Goal: Transaction & Acquisition: Purchase product/service

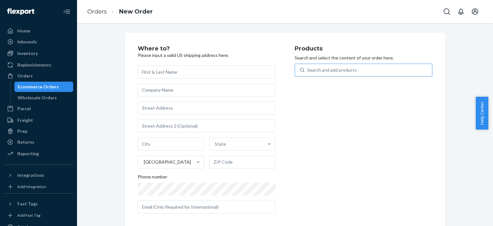
click at [327, 70] on div "Search and add products" at bounding box center [332, 70] width 50 height 6
click at [308, 70] on input "Search and add products" at bounding box center [307, 70] width 1 height 6
click at [315, 69] on div "Search and add products" at bounding box center [332, 70] width 50 height 6
click at [308, 69] on input "0 results available. Use Up and Down to choose options, press Enter to select t…" at bounding box center [307, 70] width 1 height 6
click at [308, 69] on div "Search and add products" at bounding box center [332, 70] width 50 height 6
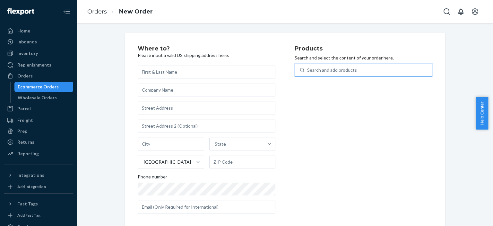
click at [308, 69] on input "0 results available. Use Up and Down to choose options, press Enter to select t…" at bounding box center [307, 70] width 1 height 6
type input "S"
click at [328, 71] on div "Search and add products" at bounding box center [332, 70] width 50 height 6
click at [308, 71] on input "0 results available. Select is focused ,type to refine list, press Down to open…" at bounding box center [307, 70] width 1 height 6
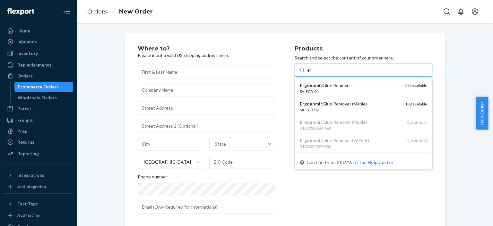
type input "er"
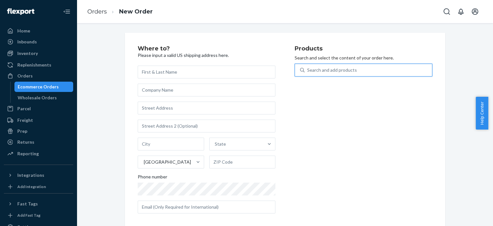
click at [317, 69] on div "Search and add products" at bounding box center [332, 70] width 50 height 6
click at [308, 69] on input "0 results available. Use Up and Down to choose options, press Enter to select t…" at bounding box center [307, 70] width 1 height 6
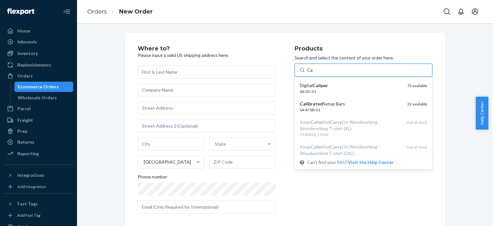
type input "Ca"
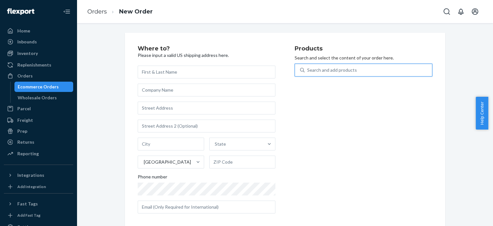
click at [326, 68] on div "Search and add products" at bounding box center [332, 70] width 50 height 6
click at [308, 68] on input "0 results available. Select is focused ,type to refine list, press Down to open…" at bounding box center [307, 70] width 1 height 6
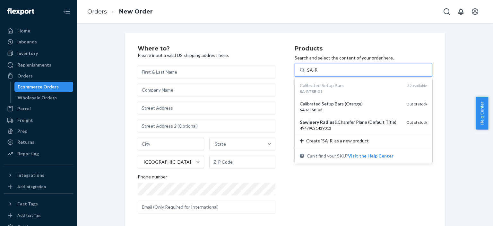
type input "SA-R"
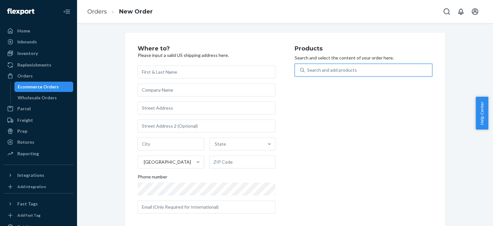
click at [314, 69] on div "Search and add products" at bounding box center [332, 70] width 50 height 6
click at [308, 69] on input "0 results available. Use Up and Down to choose options, press Enter to select t…" at bounding box center [307, 70] width 1 height 6
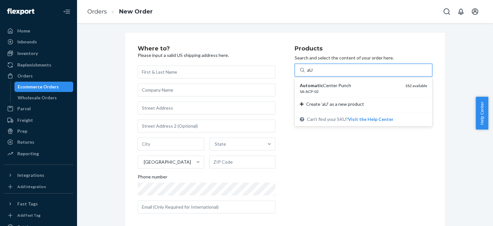
type input "a"
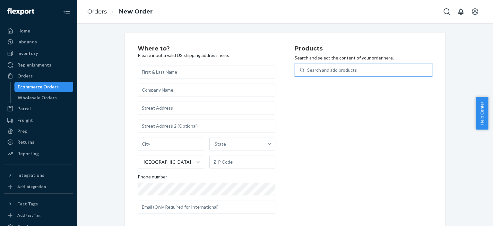
type input "a"
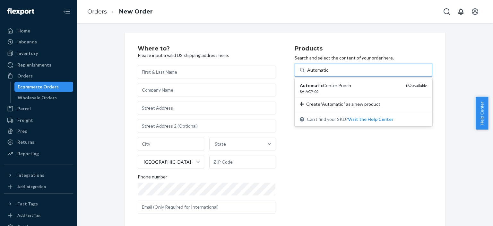
type input "Automatic"
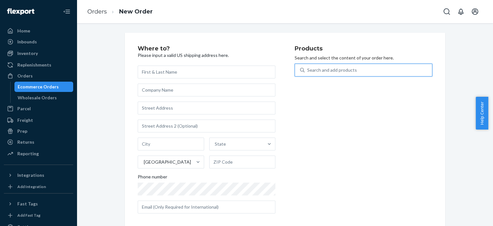
click at [317, 69] on div "Search and add products" at bounding box center [332, 70] width 50 height 6
click at [308, 69] on input "0 results available. Use Up and Down to choose options, press Enter to select t…" at bounding box center [307, 70] width 1 height 6
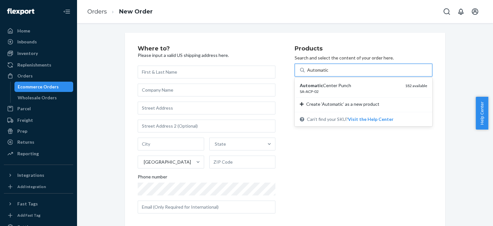
type input "Automatic"
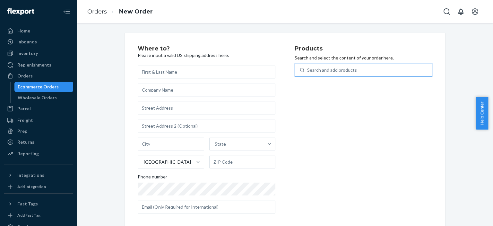
click at [318, 69] on div "Search and add products" at bounding box center [332, 70] width 50 height 6
click at [308, 69] on input "0 results available. Select is focused ,type to refine list, press Down to open…" at bounding box center [307, 70] width 1 height 6
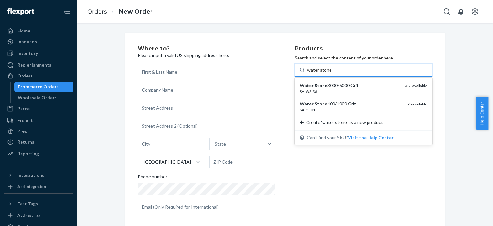
type input "water stone"
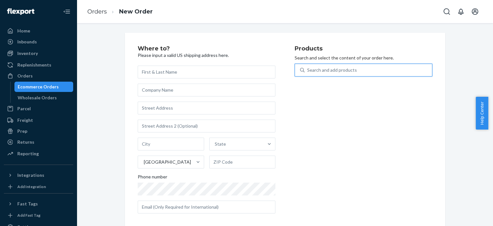
click at [323, 70] on div "Search and add products" at bounding box center [332, 70] width 50 height 6
click at [308, 70] on input "0 results available. Select is focused ,type to refine list, press Down to open…" at bounding box center [307, 70] width 1 height 6
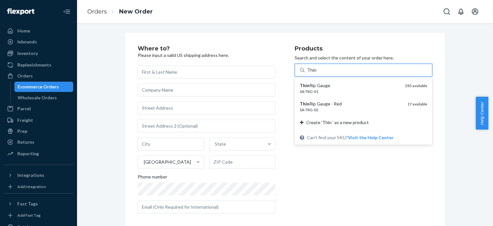
type input "Thin"
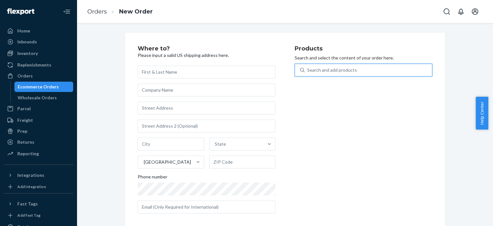
click at [326, 67] on div "Search and add products" at bounding box center [332, 70] width 50 height 6
click at [308, 67] on input "0 results available. Select is focused ,type to refine list, press Down to open…" at bounding box center [307, 70] width 1 height 6
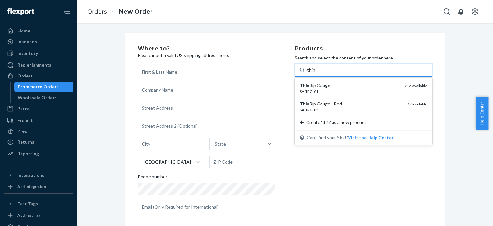
type input "thin"
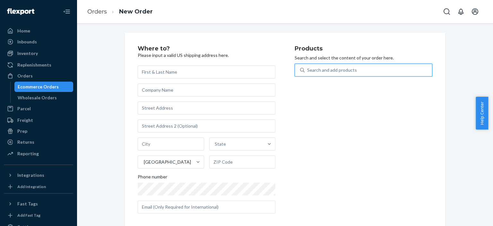
click at [325, 67] on div "Search and add products" at bounding box center [332, 70] width 50 height 6
click at [308, 67] on input "0 results available. Select is focused ,type to refine list, press Down to open…" at bounding box center [307, 70] width 1 height 6
type input "water"
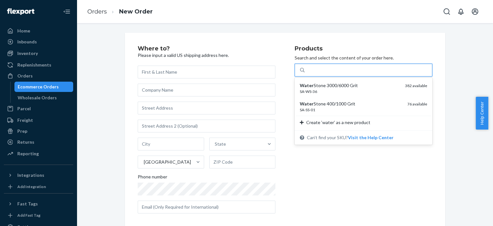
click at [325, 68] on div "water" at bounding box center [367, 70] width 127 height 12
click at [319, 68] on input "option undefined focused, 1 of 2. 2 results available for search term water. Us…" at bounding box center [313, 70] width 12 height 6
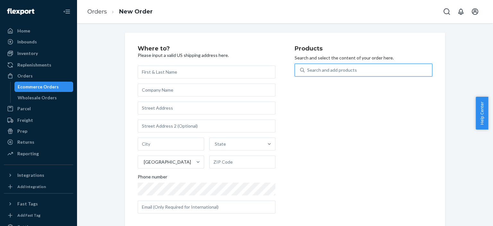
type input "F"
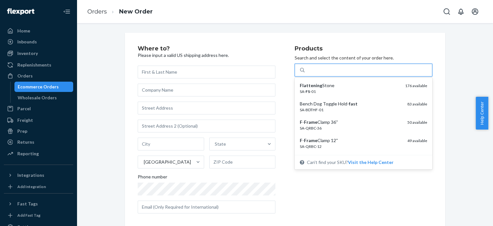
click at [364, 68] on div "F" at bounding box center [367, 70] width 127 height 12
click at [310, 68] on input "option undefined focused, 1 of 14. 14 results available for search term F. Sele…" at bounding box center [308, 70] width 3 height 6
type input "BENCH"
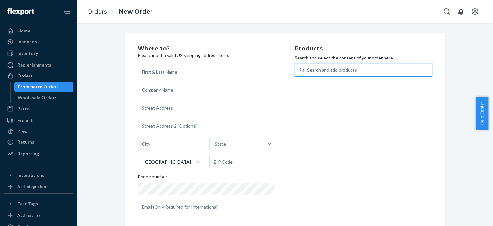
click at [340, 67] on div "Search and add products" at bounding box center [367, 70] width 127 height 12
click at [308, 67] on input "0 results available. Select is focused ,type to refine list, press Down to open…" at bounding box center [307, 70] width 1 height 6
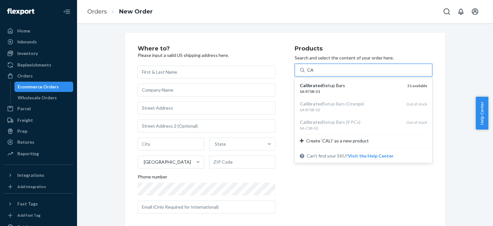
type input "C"
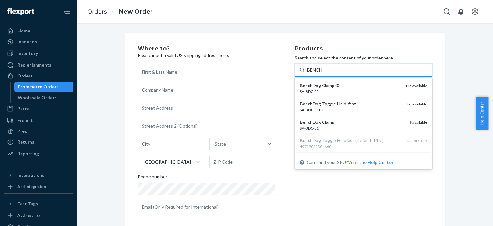
type input "BENCH"
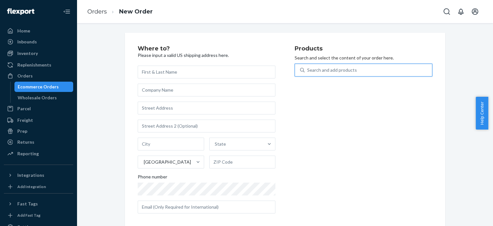
click at [320, 72] on div "Search and add products" at bounding box center [332, 70] width 50 height 6
click at [308, 72] on input "0 results available. Select is focused ,type to refine list, press Down to open…" at bounding box center [307, 70] width 1 height 6
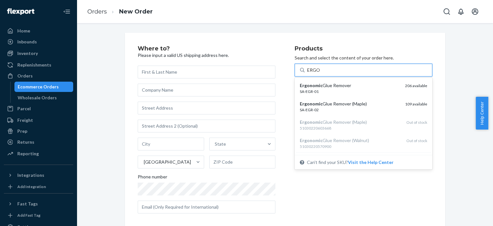
type input "ERGO"
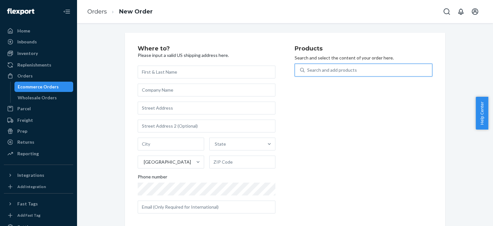
click at [343, 70] on div "Search and add products" at bounding box center [332, 70] width 50 height 6
click at [308, 70] on input "0 results available. Select is focused ,type to refine list, press Down to open…" at bounding box center [307, 70] width 1 height 6
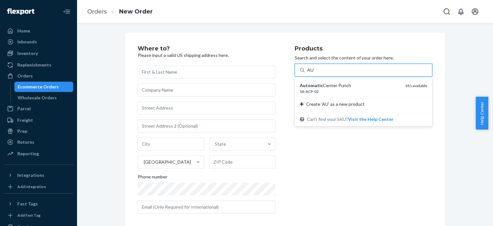
type input "AU"
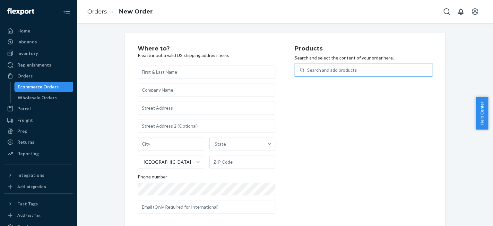
click at [321, 69] on div "Search and add products" at bounding box center [332, 70] width 50 height 6
click at [308, 69] on input "0 results available. Use Up and Down to choose options, press Enter to select t…" at bounding box center [307, 70] width 1 height 6
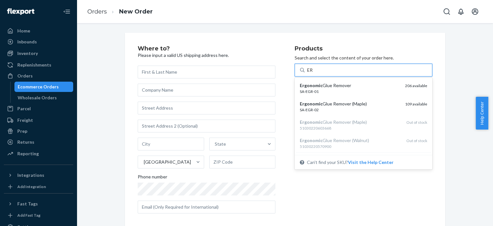
type input "ER"
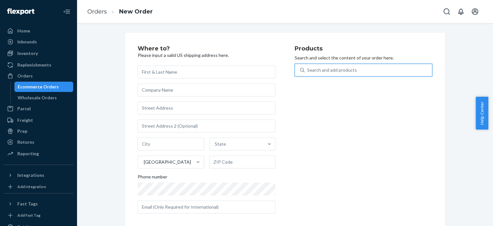
click at [318, 72] on div "Search and add products" at bounding box center [332, 70] width 50 height 6
click at [308, 72] on input "0 results available. Use Up and Down to choose options, press Enter to select t…" at bounding box center [307, 70] width 1 height 6
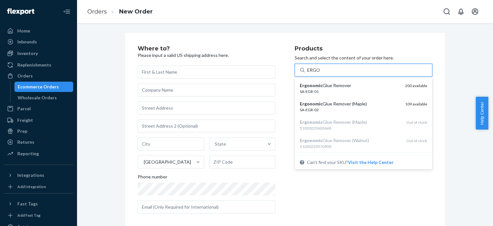
type input "ERGO"
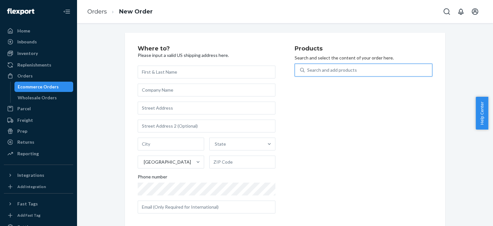
click at [314, 70] on div "Search and add products" at bounding box center [332, 70] width 50 height 6
click at [308, 70] on input "0 results available. Select is focused ,type to refine list, press Down to open…" at bounding box center [307, 70] width 1 height 6
type input "D"
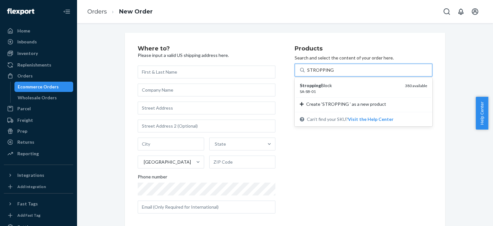
type input "STROPPING"
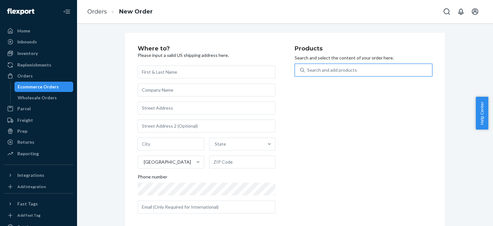
click at [317, 69] on div "Search and add products" at bounding box center [332, 70] width 50 height 6
click at [308, 69] on input "0 results available. Use Up and Down to choose options, press Enter to select t…" at bounding box center [307, 70] width 1 height 6
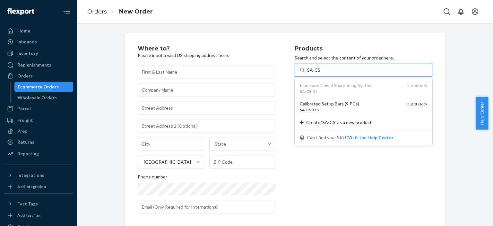
type input "SA-CS"
